Goal: Task Accomplishment & Management: Complete application form

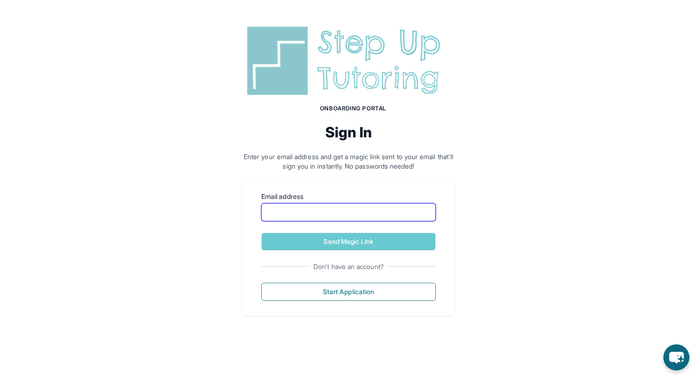
click at [369, 212] on input "Email address" at bounding box center [348, 212] width 174 height 18
type input "**********"
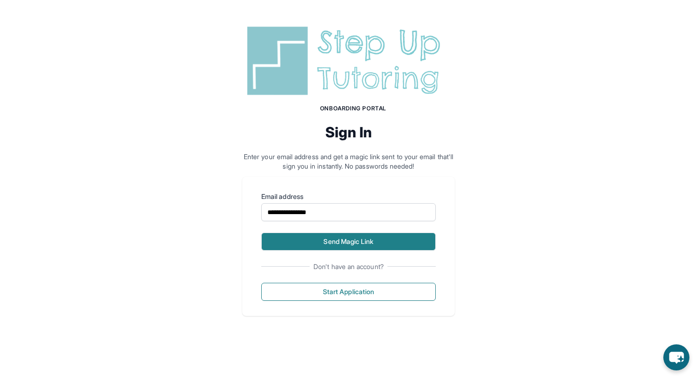
click at [377, 239] on button "Send Magic Link" at bounding box center [348, 242] width 174 height 18
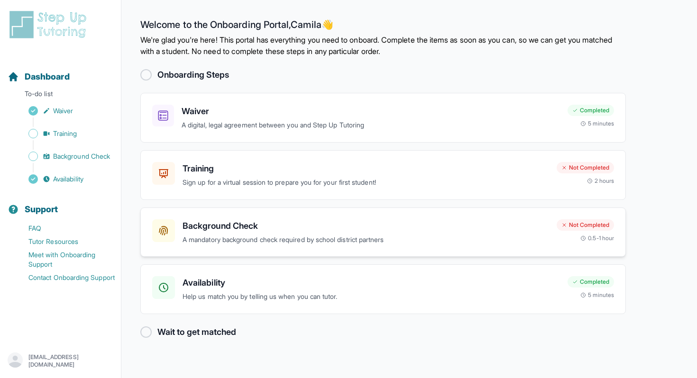
click at [415, 228] on h3 "Background Check" at bounding box center [365, 225] width 366 height 13
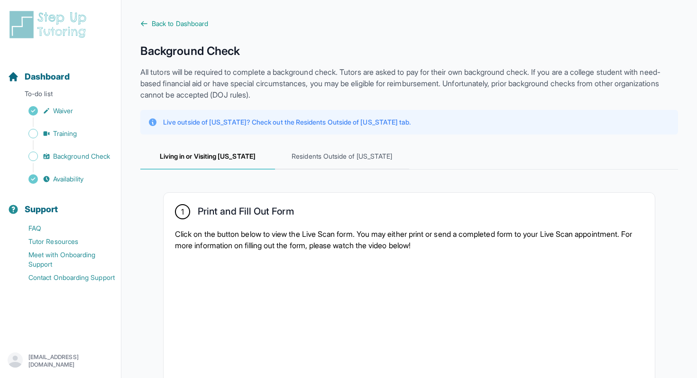
scroll to position [361, 0]
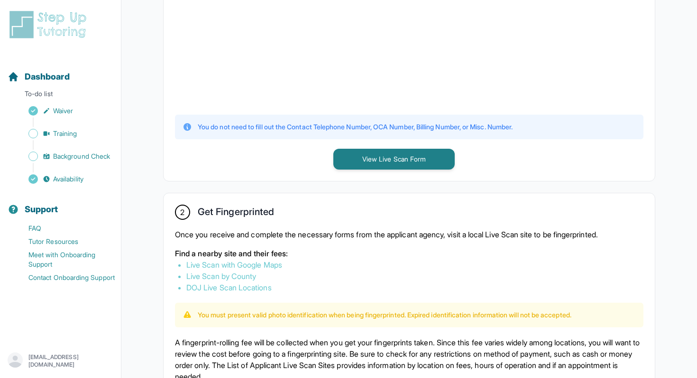
click at [274, 265] on link "Live Scan with Google Maps" at bounding box center [234, 264] width 96 height 9
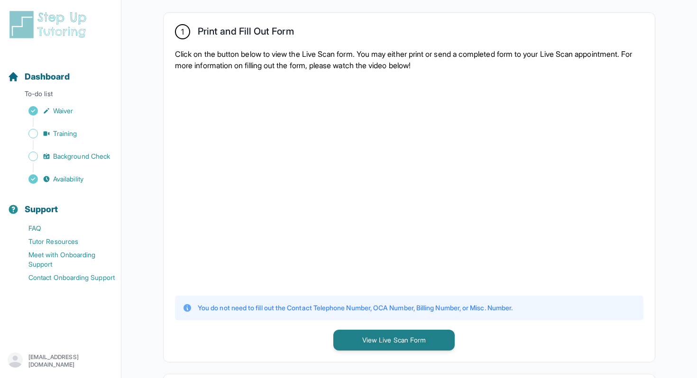
scroll to position [185, 0]
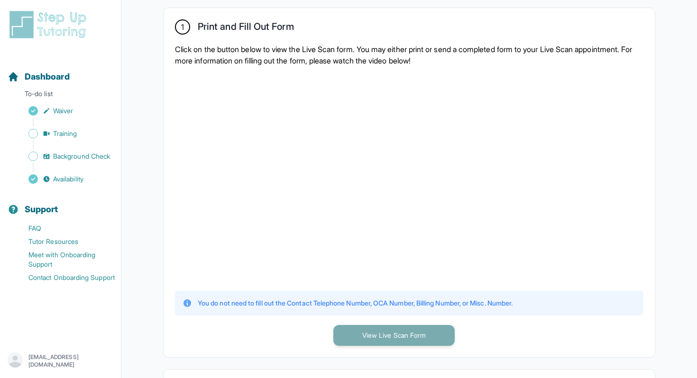
click at [382, 332] on button "View Live Scan Form" at bounding box center [393, 335] width 121 height 21
